Goal: Check status: Check status

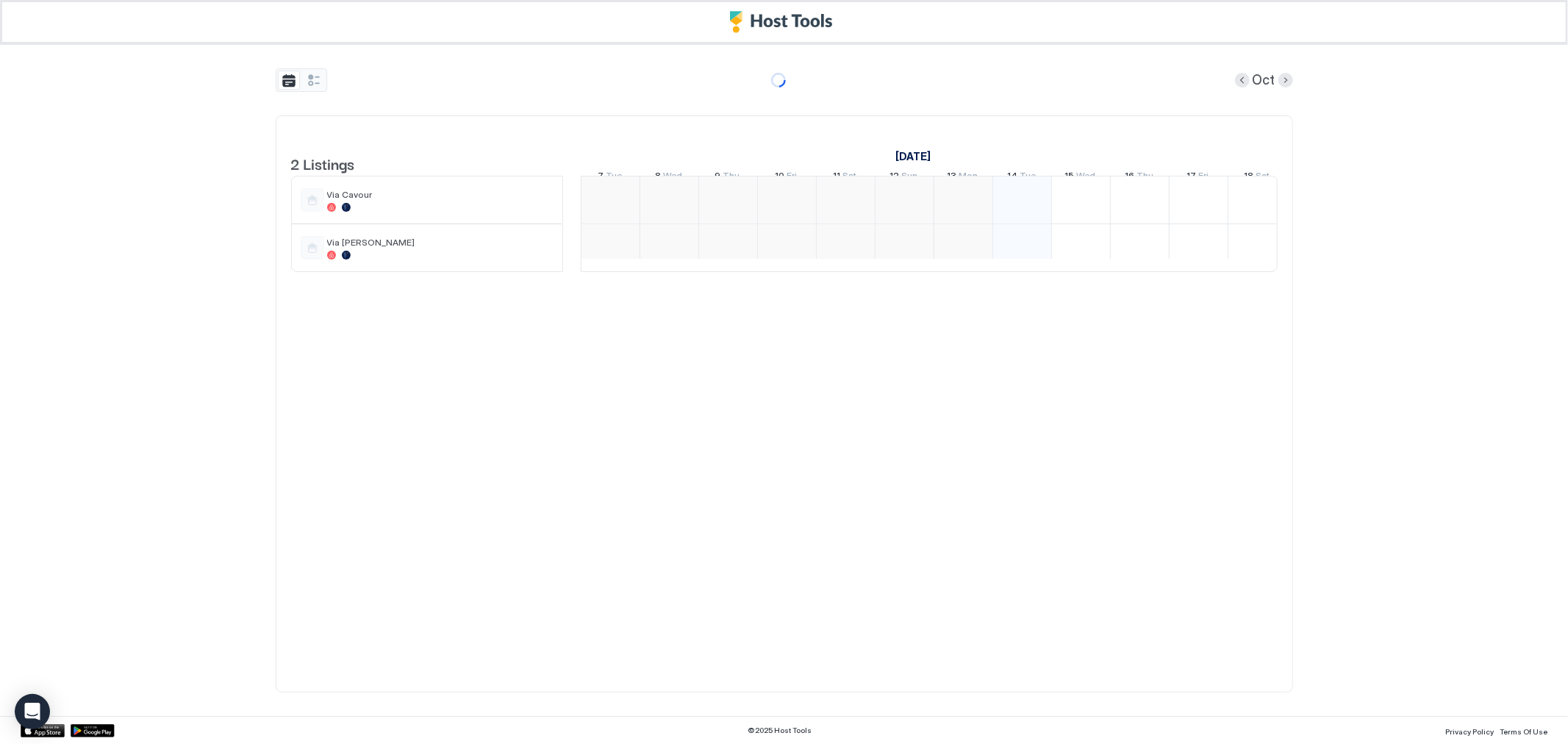
scroll to position [0, 412]
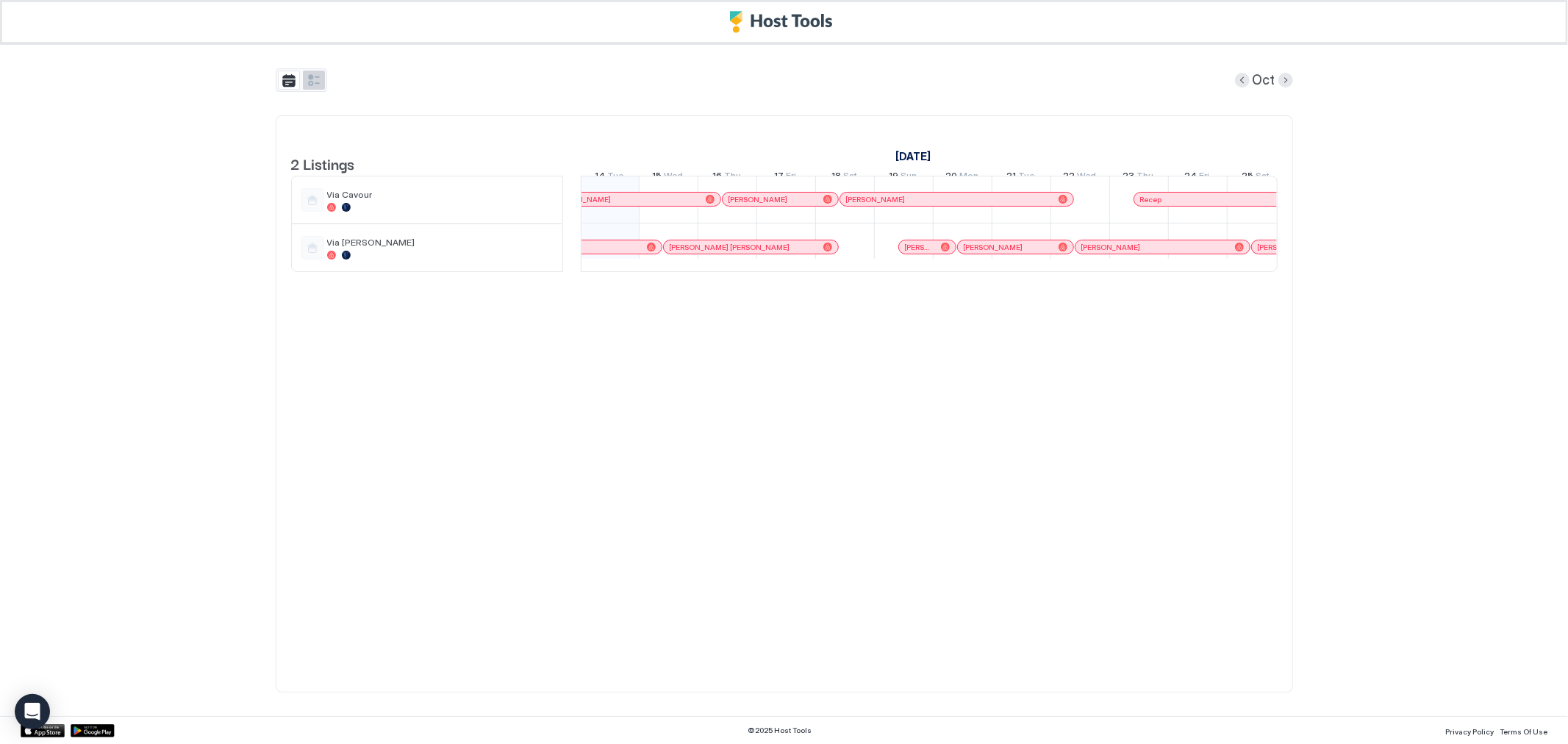
click at [322, 75] on button "tab-group" at bounding box center [313, 80] width 22 height 19
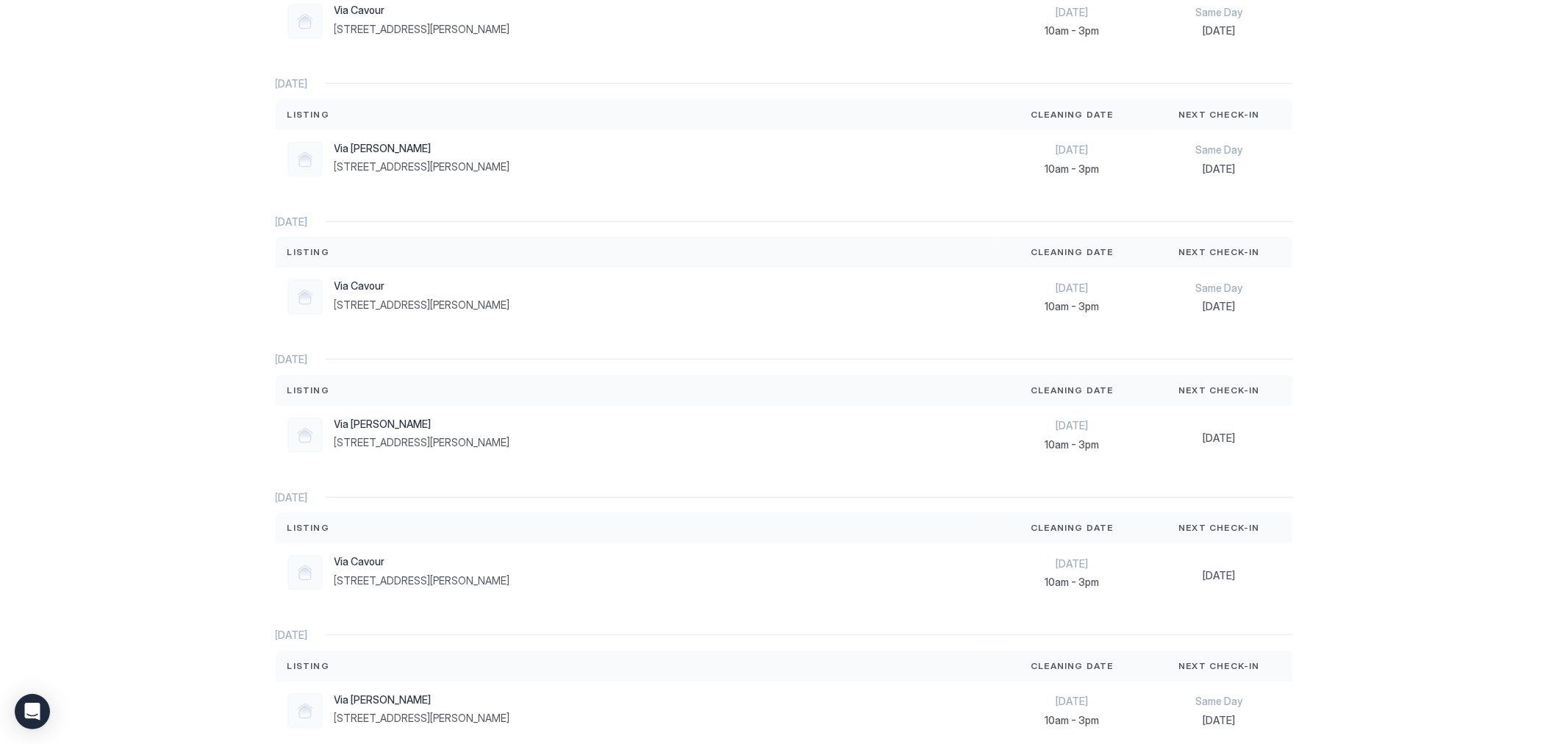
scroll to position [653, 0]
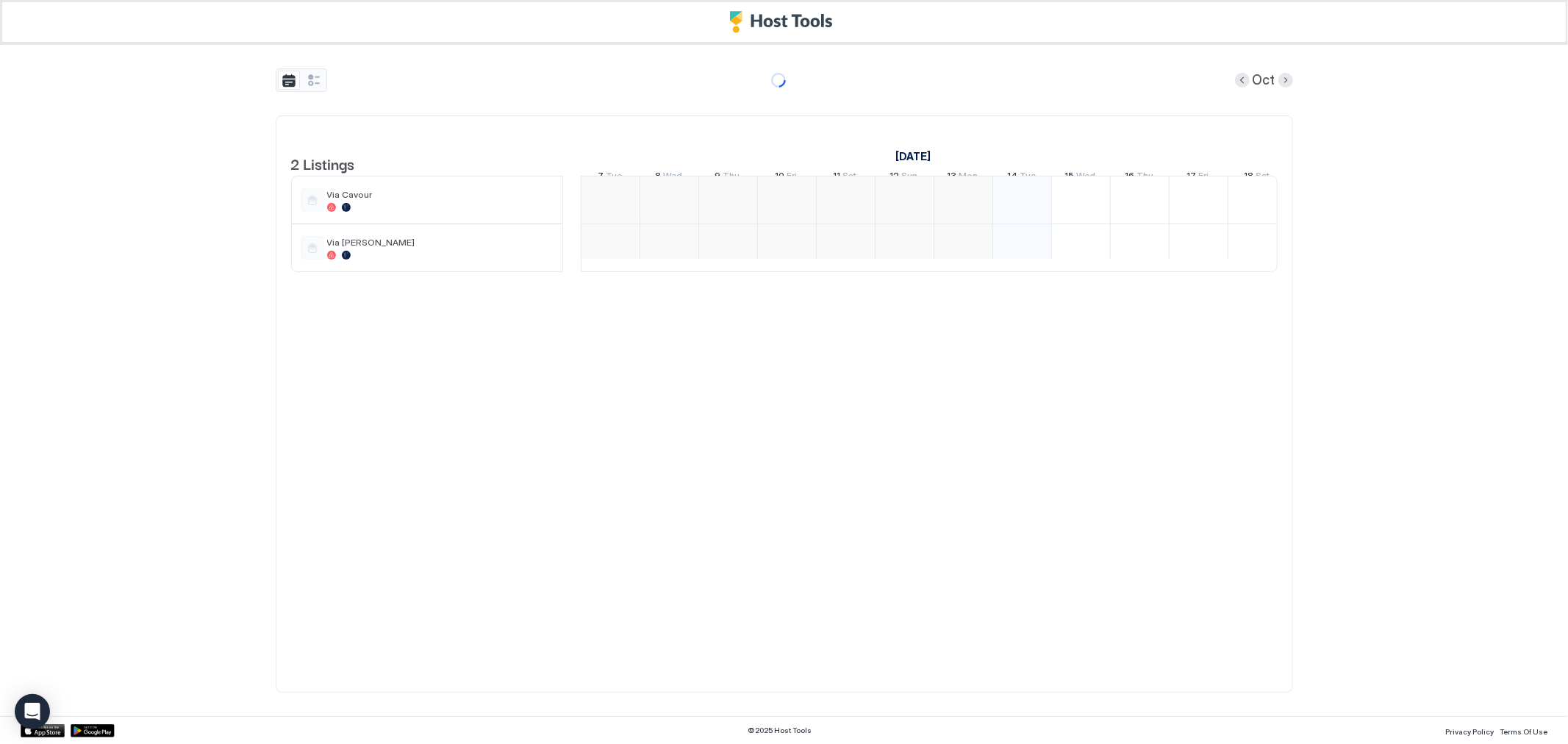
scroll to position [0, 412]
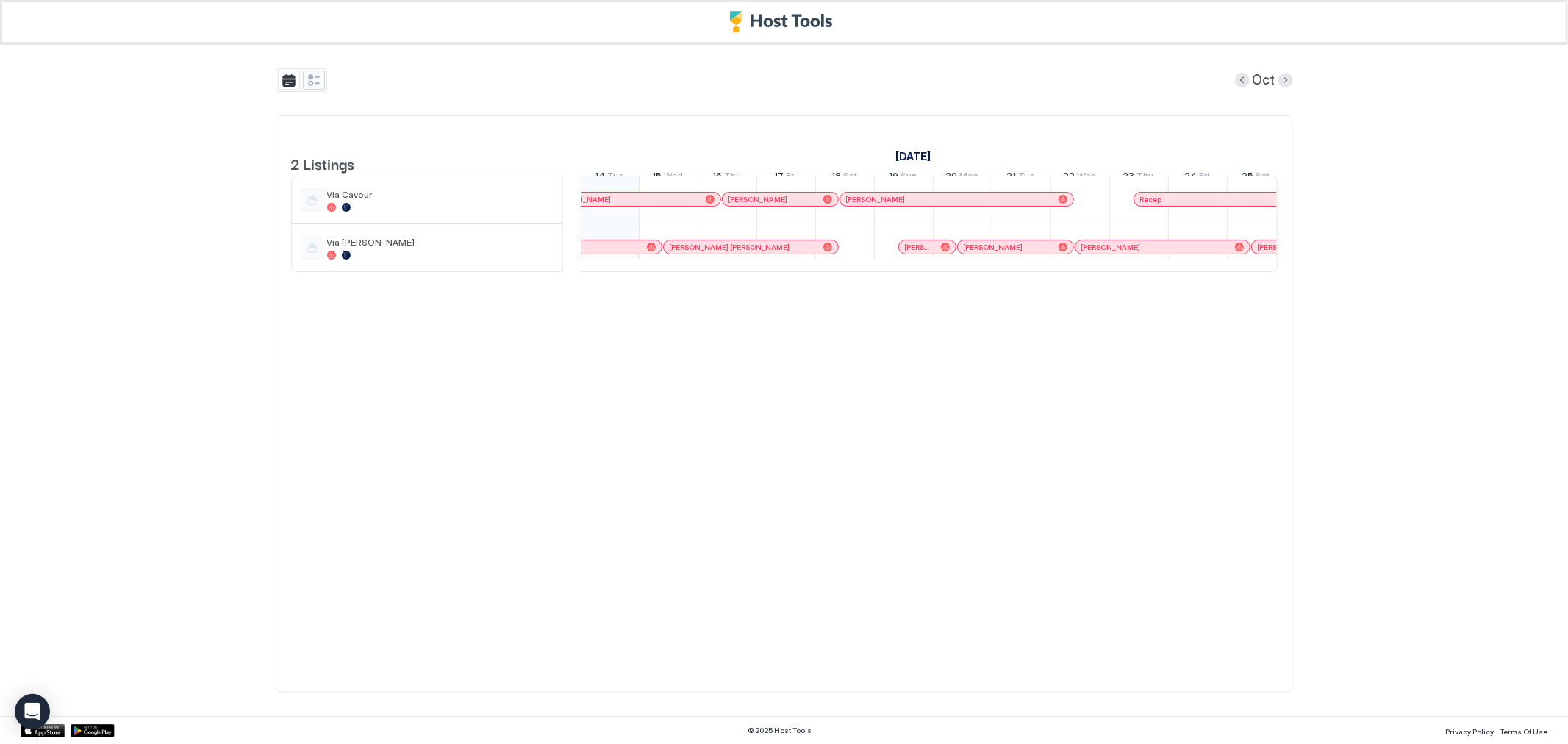
click at [324, 81] on button "tab-group" at bounding box center [313, 80] width 22 height 19
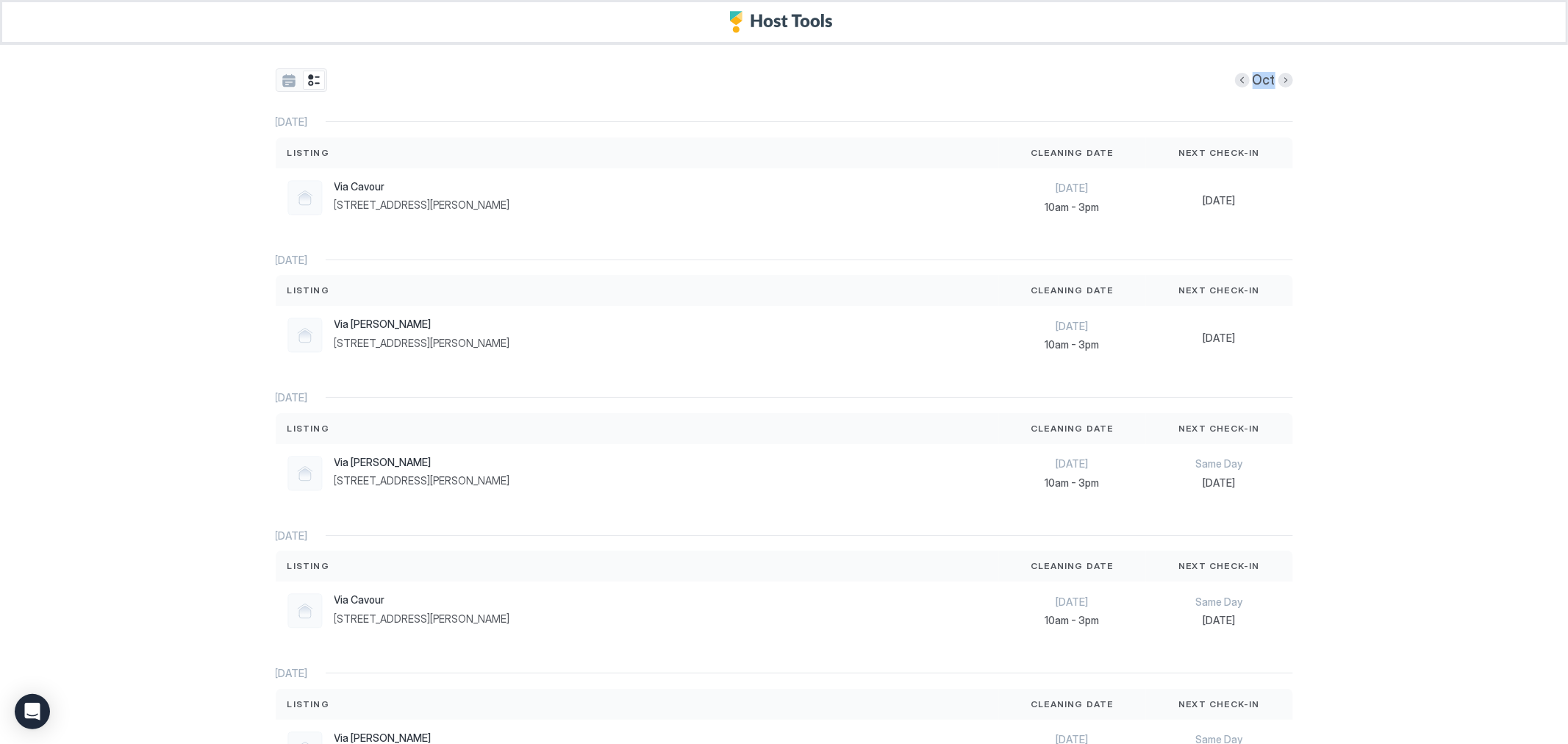
click at [324, 81] on div "Oct" at bounding box center [784, 80] width 1017 height 23
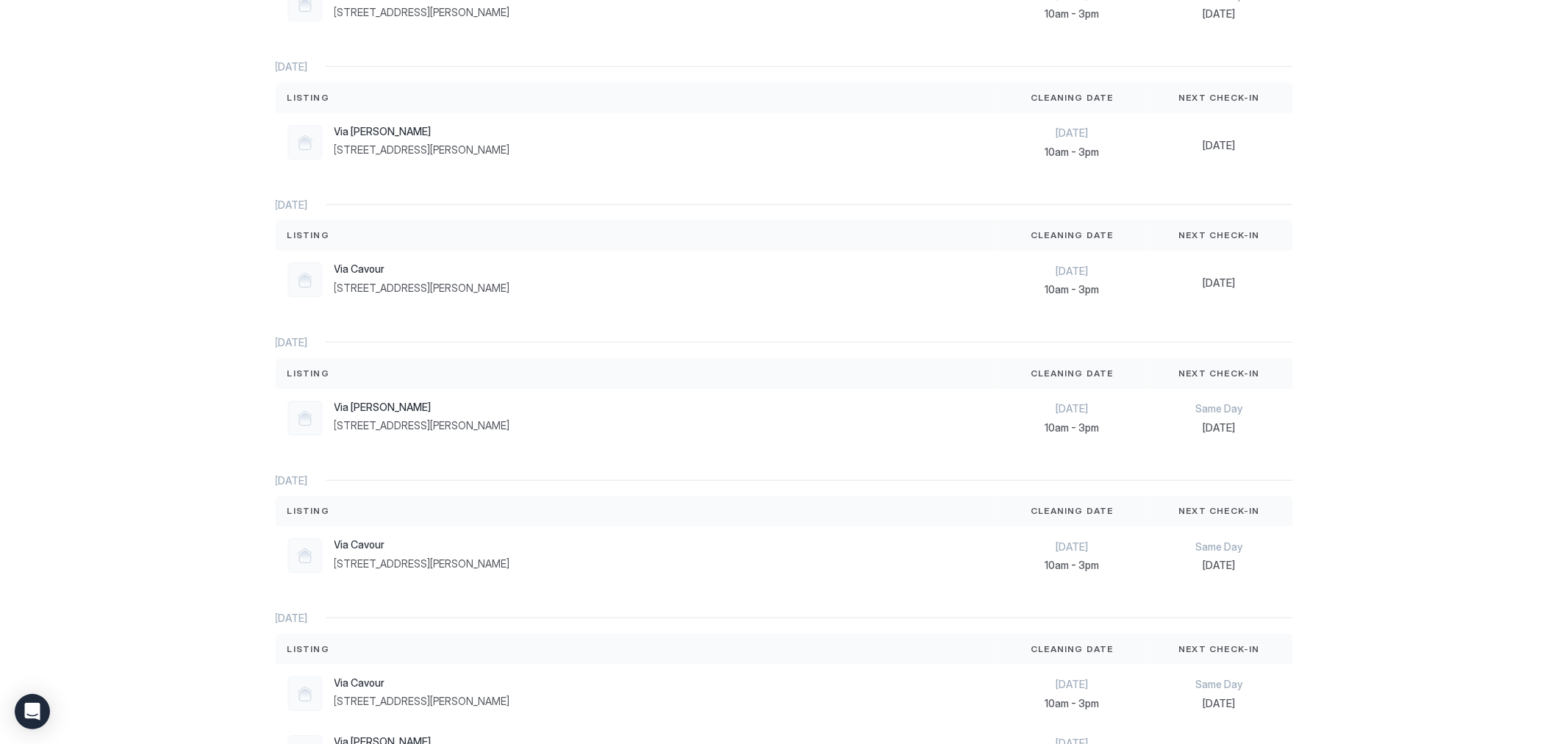
scroll to position [1062, 0]
